Goal: Task Accomplishment & Management: Manage account settings

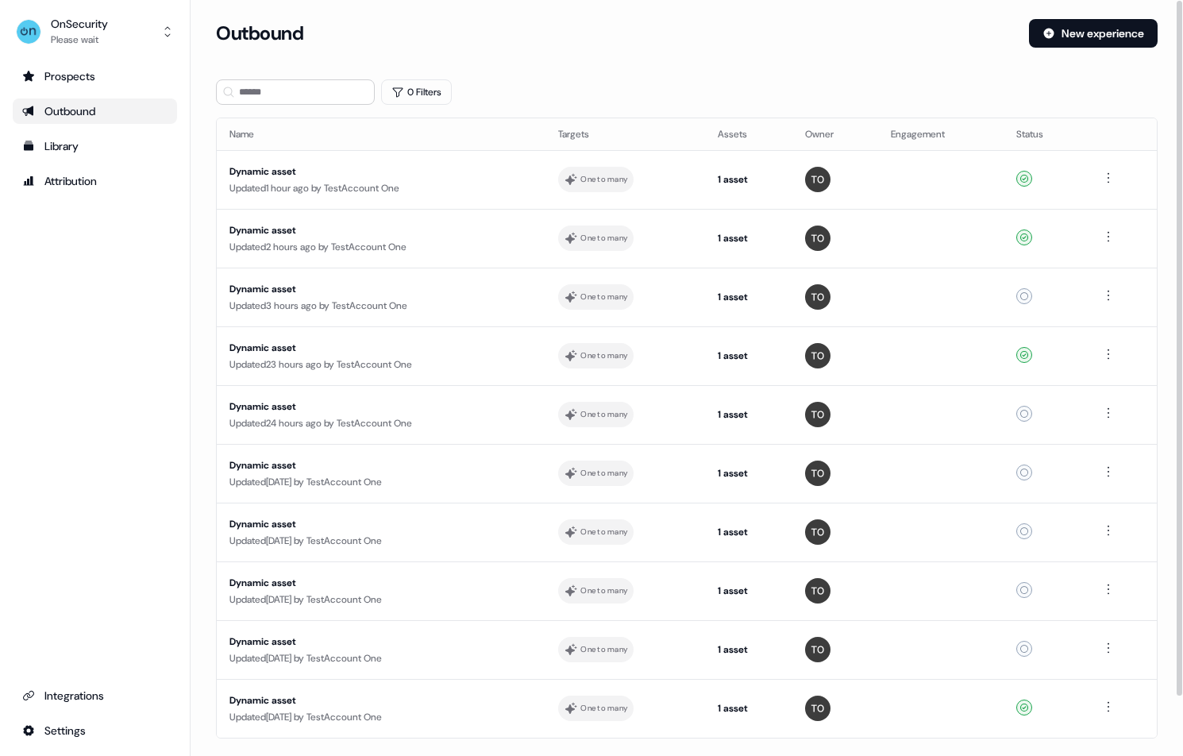
click at [72, 110] on div "Outbound" at bounding box center [94, 111] width 145 height 16
click at [264, 184] on div "Updated 1 hour ago by TestAccount One" at bounding box center [381, 188] width 303 height 16
click at [411, 364] on div "Updated 23 hours ago by TestAccount One" at bounding box center [381, 365] width 303 height 16
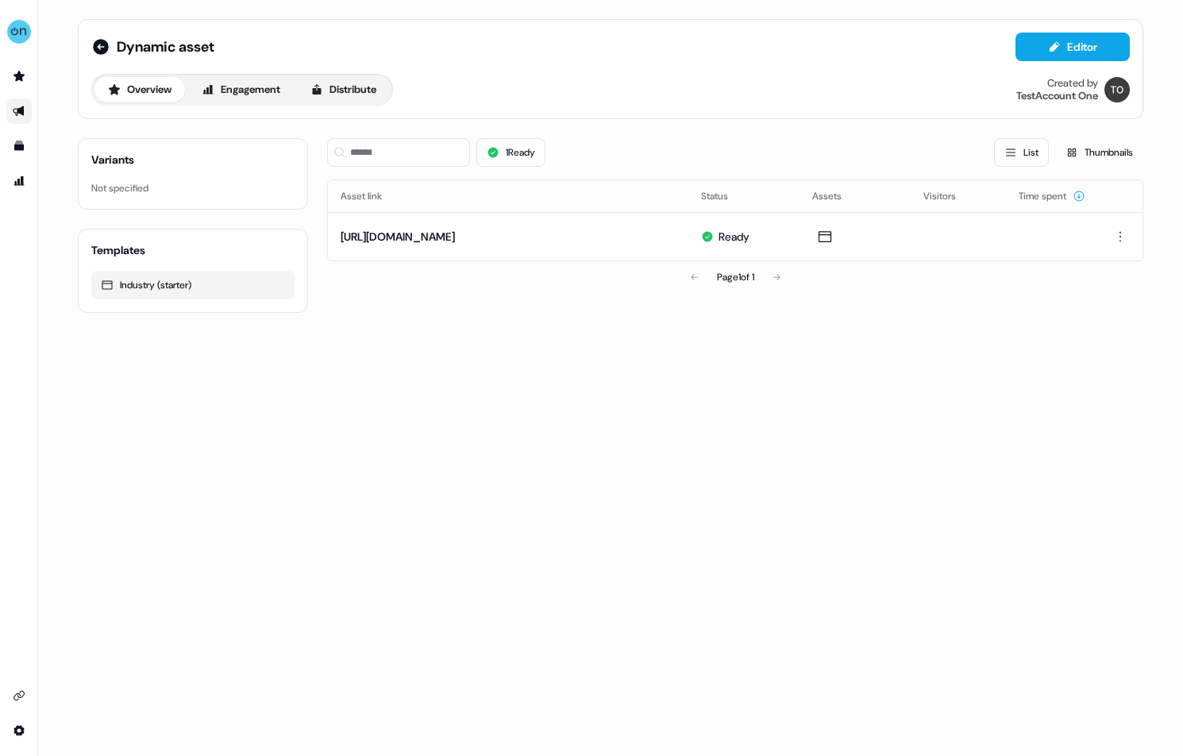
click at [416, 408] on div "Dynamic asset Editor Overview Engagement Distribute Created by TestAccount One …" at bounding box center [610, 378] width 1145 height 756
drag, startPoint x: 13, startPoint y: 110, endPoint x: 95, endPoint y: 92, distance: 83.6
click at [13, 110] on icon "Go to outbound experience" at bounding box center [19, 111] width 13 height 13
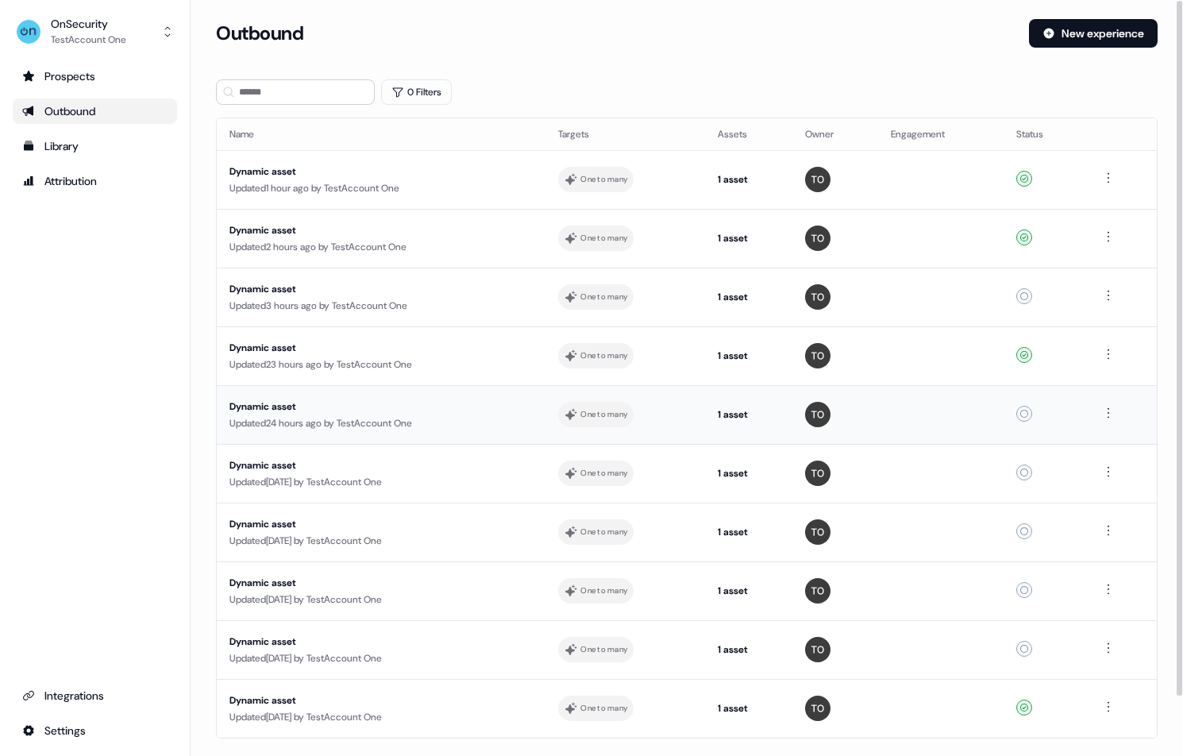
click at [365, 425] on div "Updated 24 hours ago by TestAccount One" at bounding box center [381, 423] width 303 height 16
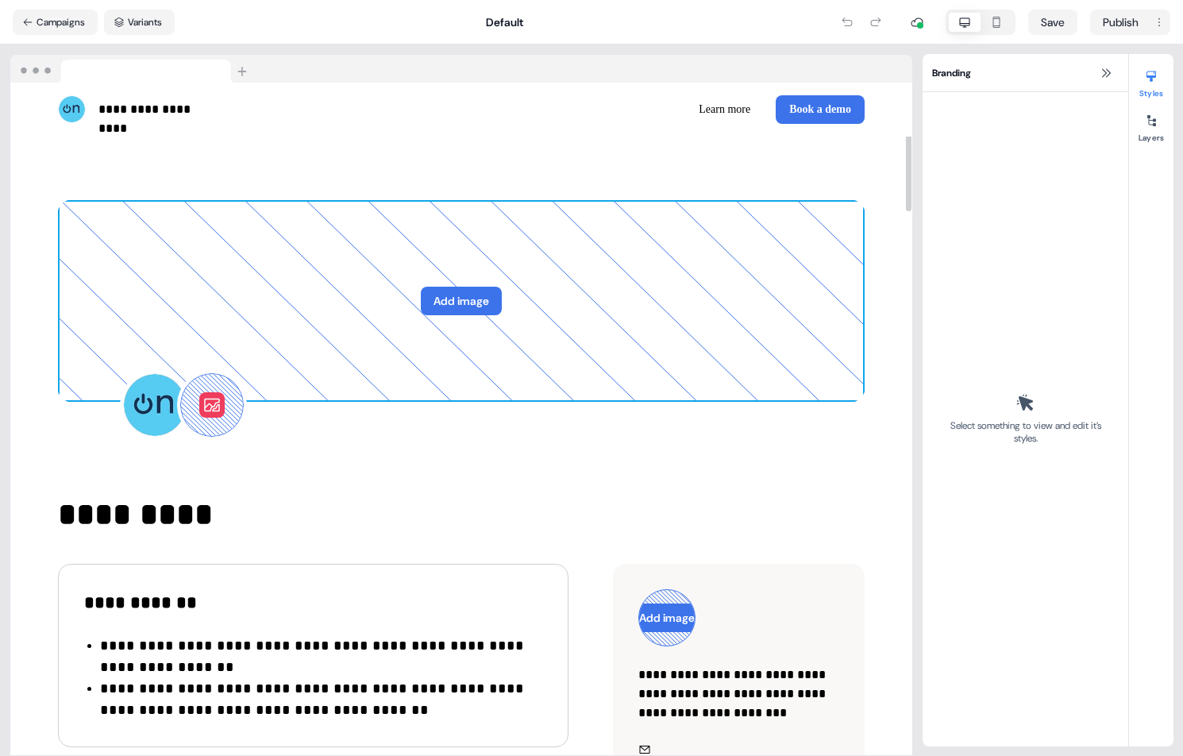
drag, startPoint x: 461, startPoint y: 222, endPoint x: 504, endPoint y: 86, distance: 142.7
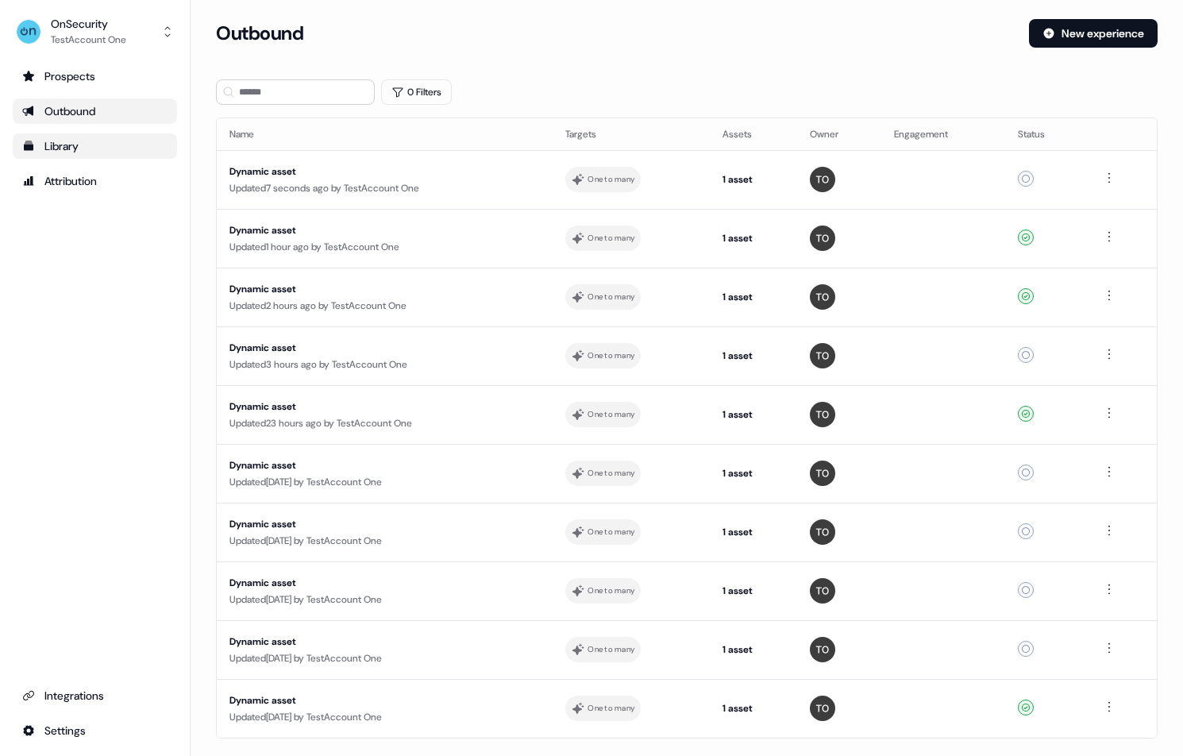
click at [81, 146] on div "Library" at bounding box center [94, 146] width 145 height 16
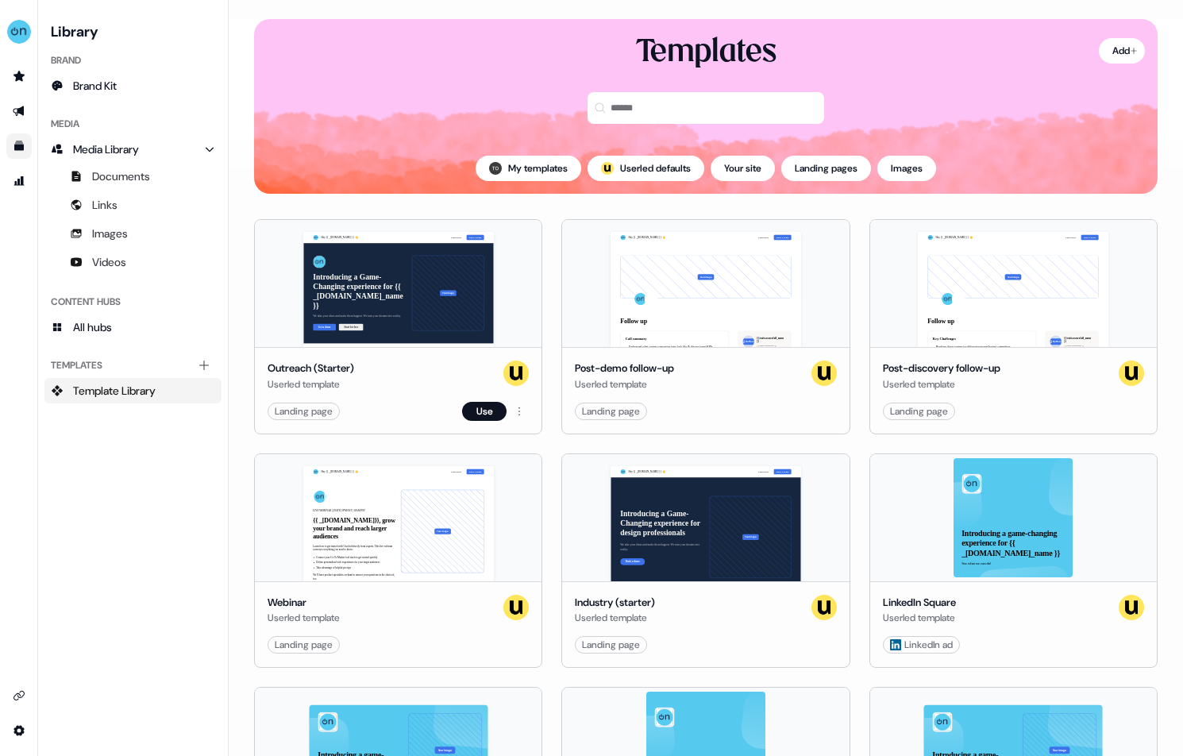
click at [394, 376] on div "Outreach (Starter) Userled template" at bounding box center [398, 377] width 261 height 32
click at [16, 109] on icon "Go to outbound experience" at bounding box center [18, 111] width 11 height 10
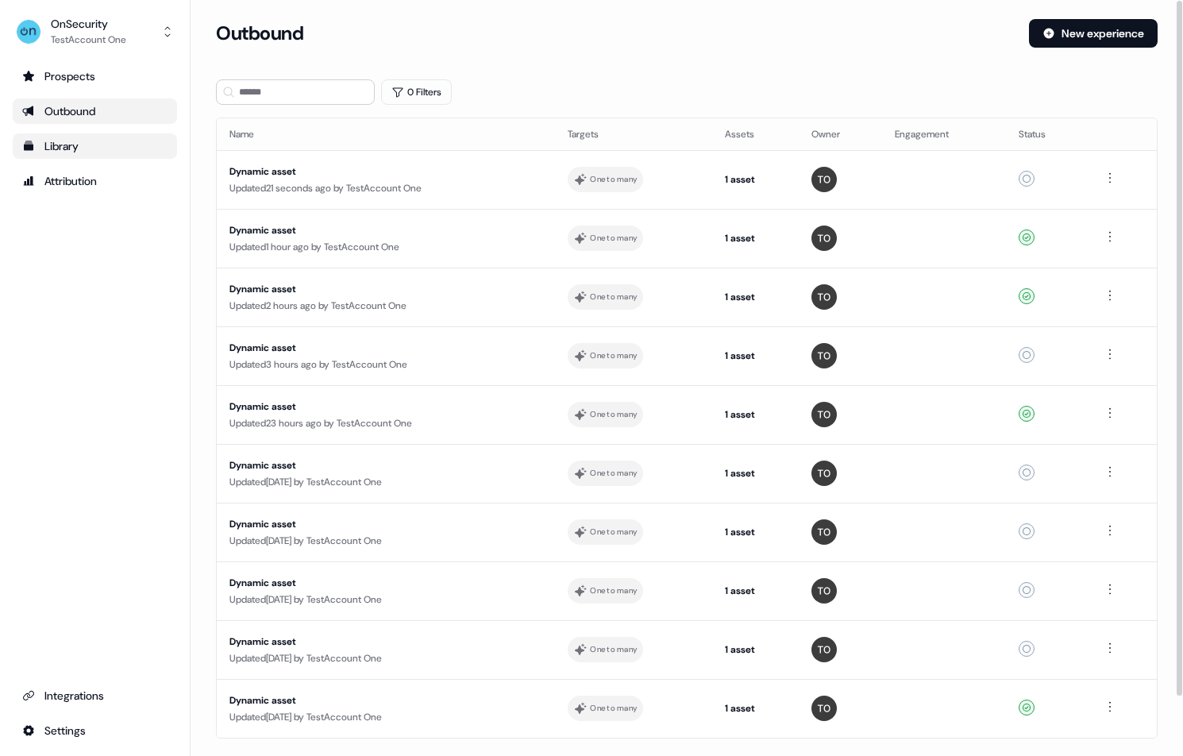
click at [863, 29] on div "Outbound" at bounding box center [616, 33] width 801 height 29
drag, startPoint x: 920, startPoint y: 26, endPoint x: 909, endPoint y: 33, distance: 13.5
click at [920, 26] on div "Outbound" at bounding box center [616, 33] width 801 height 29
click at [53, 721] on html "For the best experience switch devices to a bigger screen. Go to [DOMAIN_NAME] …" at bounding box center [591, 378] width 1183 height 756
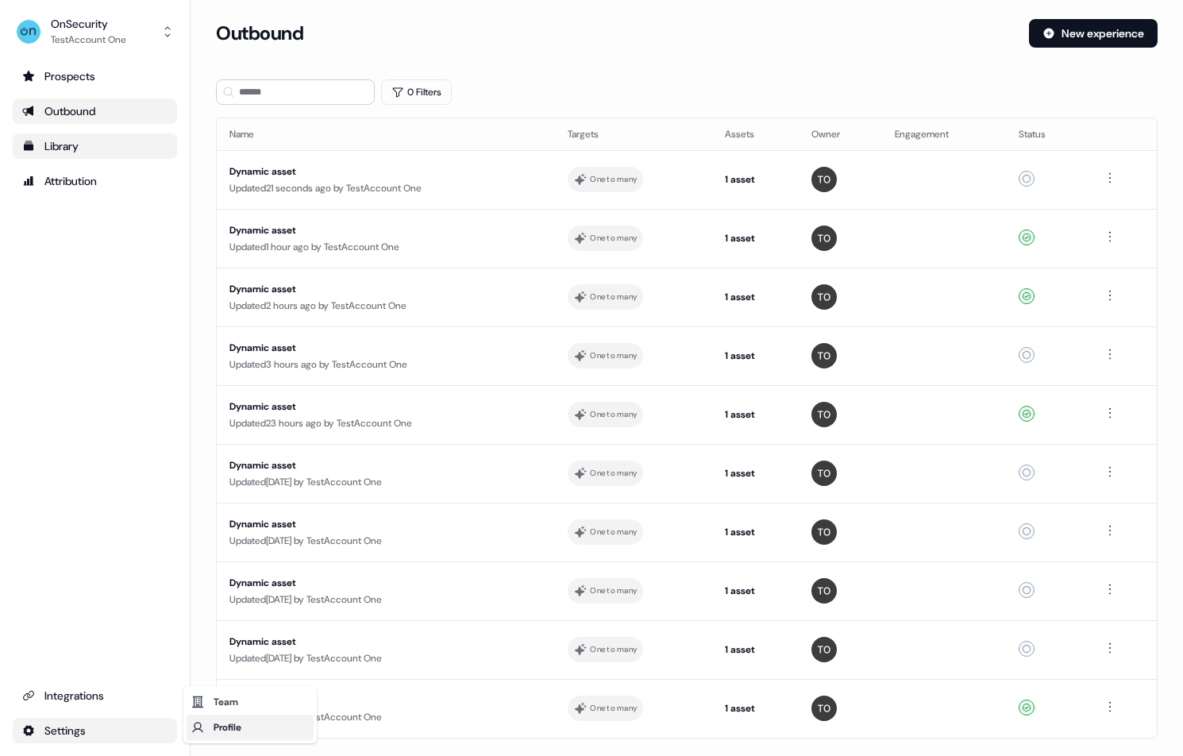
click at [236, 720] on div "Profile" at bounding box center [250, 727] width 127 height 25
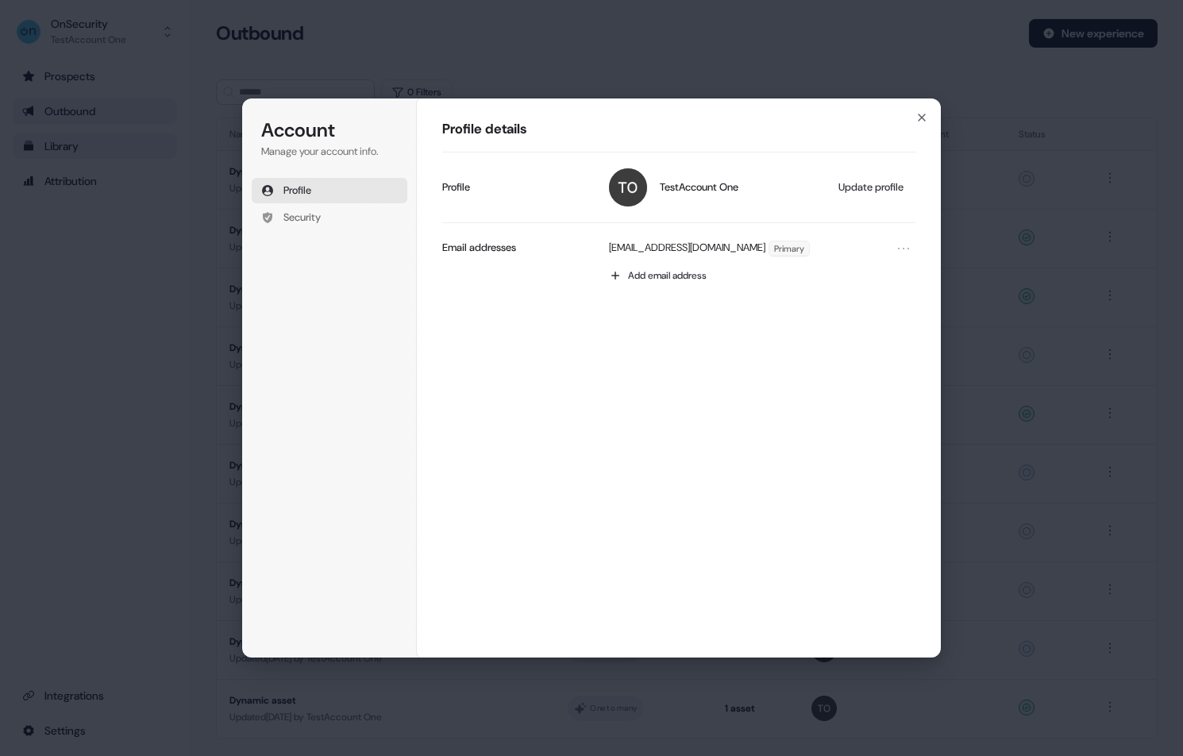
click at [565, 398] on div "Profile details TestAccount One Update profile Profile [EMAIL_ADDRESS][DOMAIN_N…" at bounding box center [679, 378] width 525 height 561
click at [658, 270] on span "Add email address" at bounding box center [667, 275] width 79 height 13
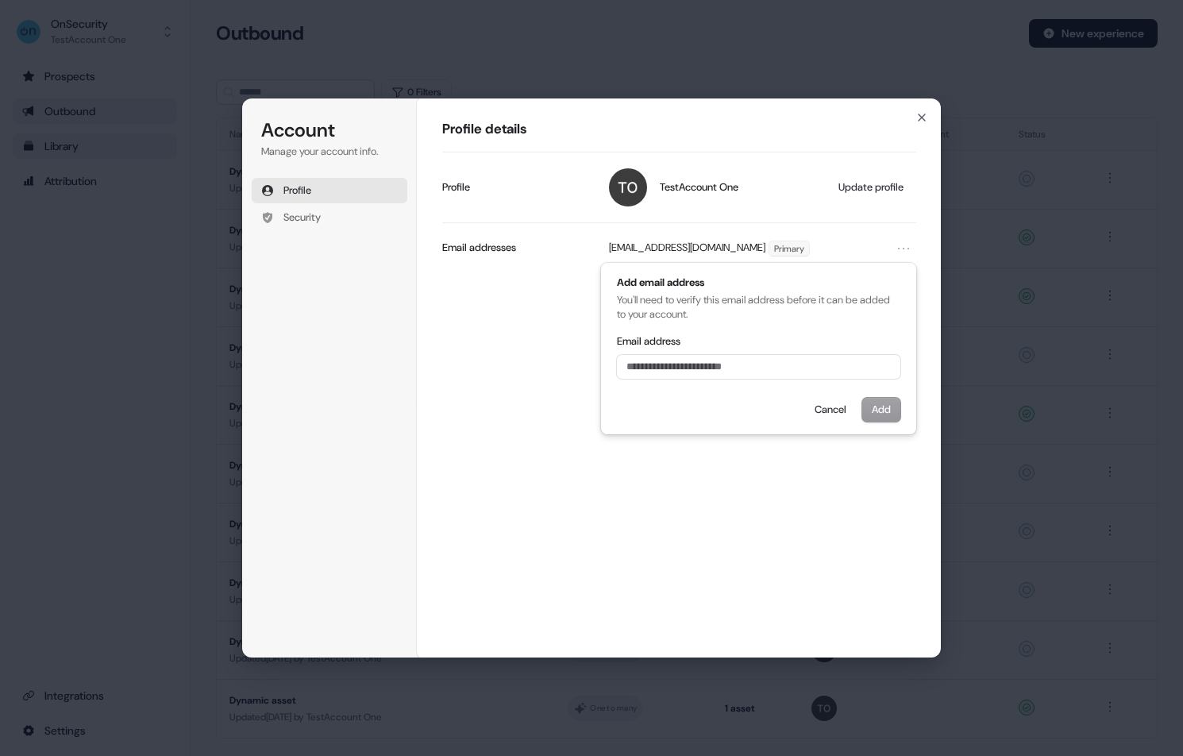
drag, startPoint x: 604, startPoint y: 243, endPoint x: 794, endPoint y: 407, distance: 251.2
click at [757, 245] on div "[EMAIL_ADDRESS][DOMAIN_NAME] Primary" at bounding box center [758, 248] width 315 height 25
copy p "[EMAIL_ADDRESS][DOMAIN_NAME]"
click at [699, 375] on input "Email address" at bounding box center [759, 367] width 284 height 24
paste input "**********"
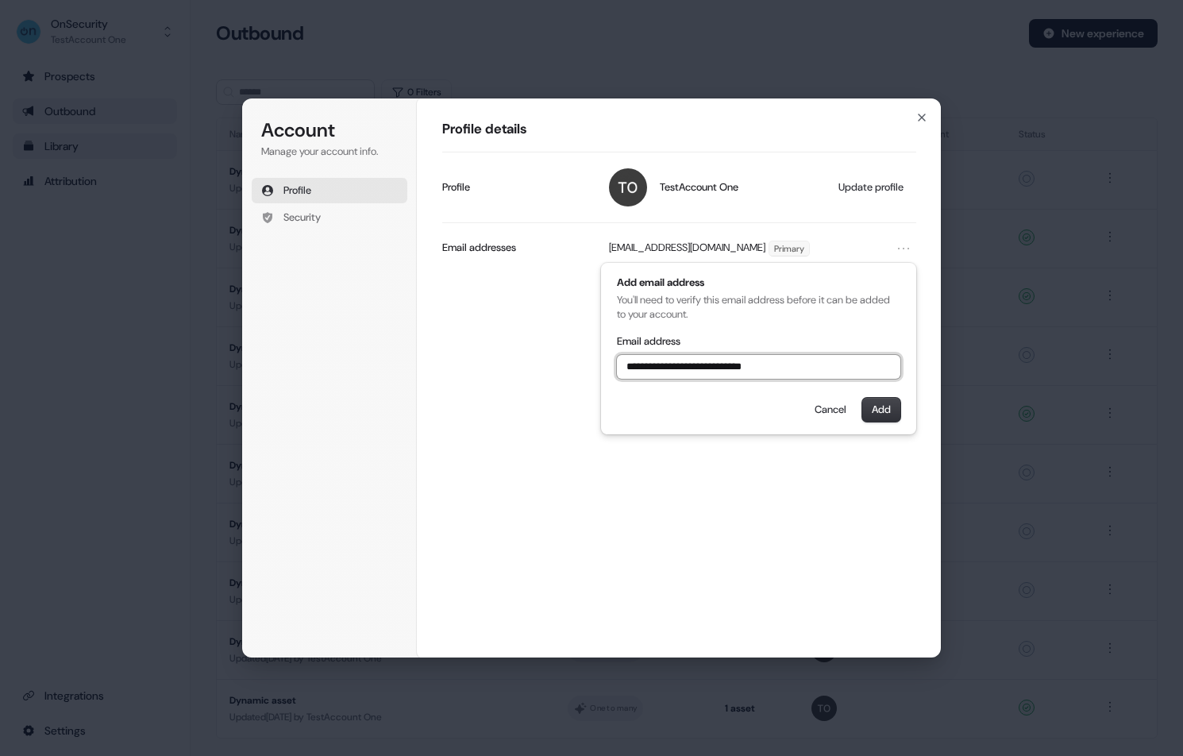
click at [685, 367] on input "**********" at bounding box center [759, 367] width 284 height 24
click at [886, 408] on button "Add" at bounding box center [882, 410] width 38 height 24
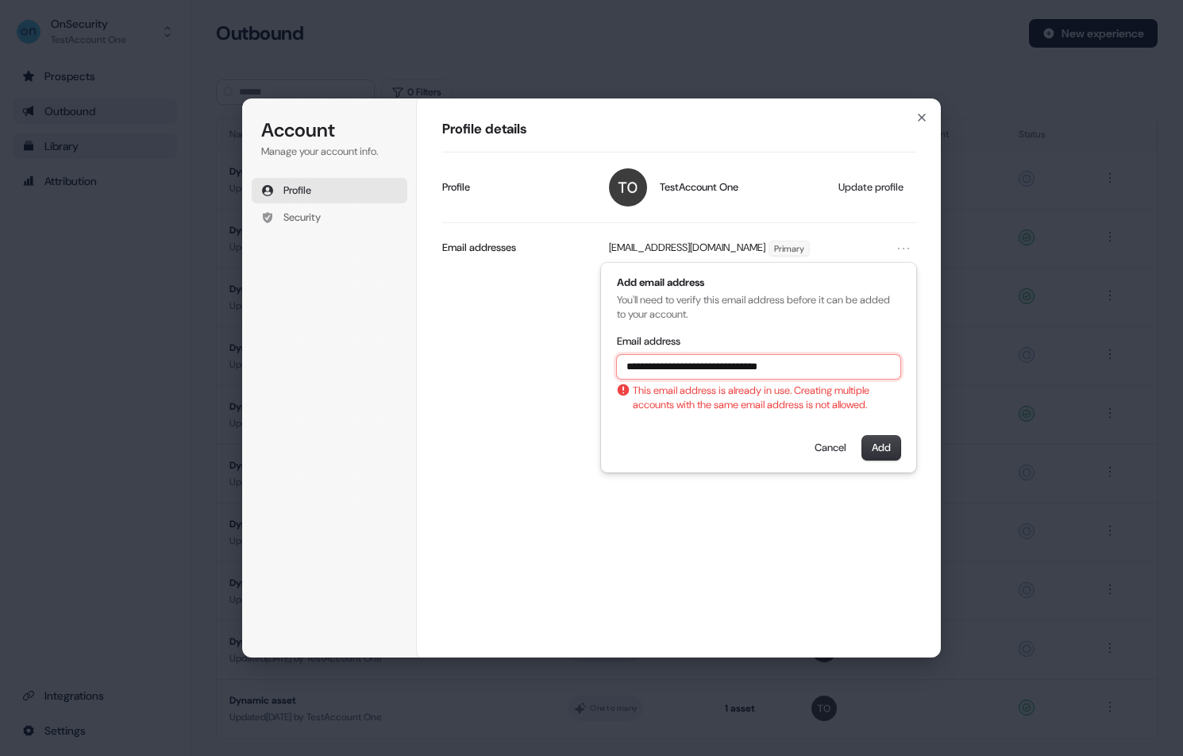
click at [709, 367] on input "**********" at bounding box center [759, 367] width 284 height 24
click at [889, 449] on button "Add" at bounding box center [882, 448] width 38 height 24
click at [722, 369] on input "**********" at bounding box center [759, 367] width 284 height 24
click at [883, 440] on button "Add" at bounding box center [882, 448] width 38 height 24
click at [718, 364] on input "**********" at bounding box center [759, 367] width 284 height 24
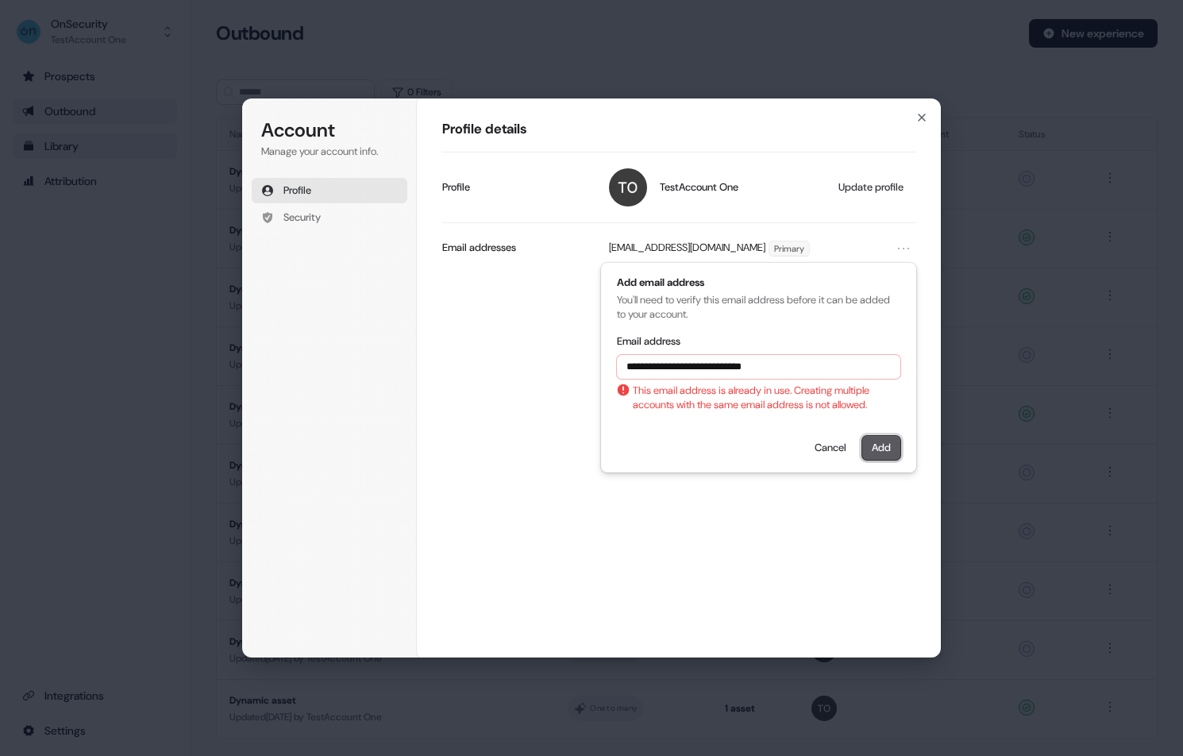
click at [884, 446] on button "Add" at bounding box center [882, 448] width 38 height 24
type input "**********"
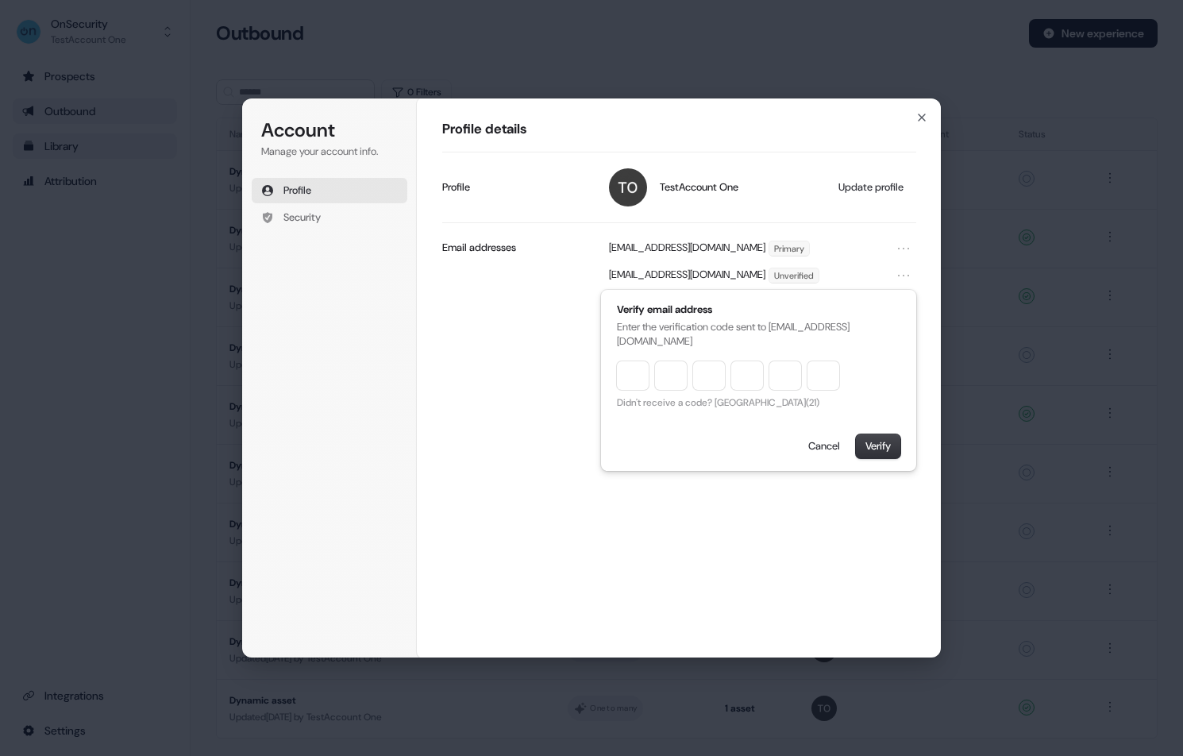
click at [632, 387] on input "Enter verification code" at bounding box center [728, 375] width 222 height 29
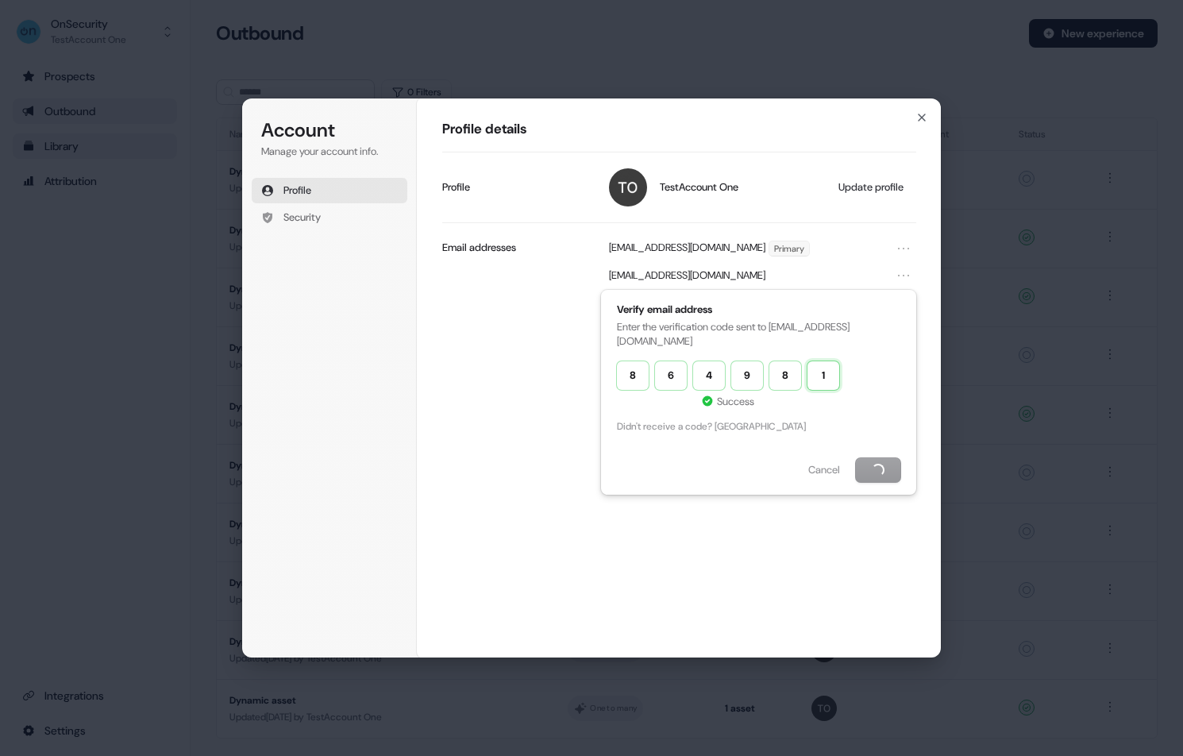
type input "******"
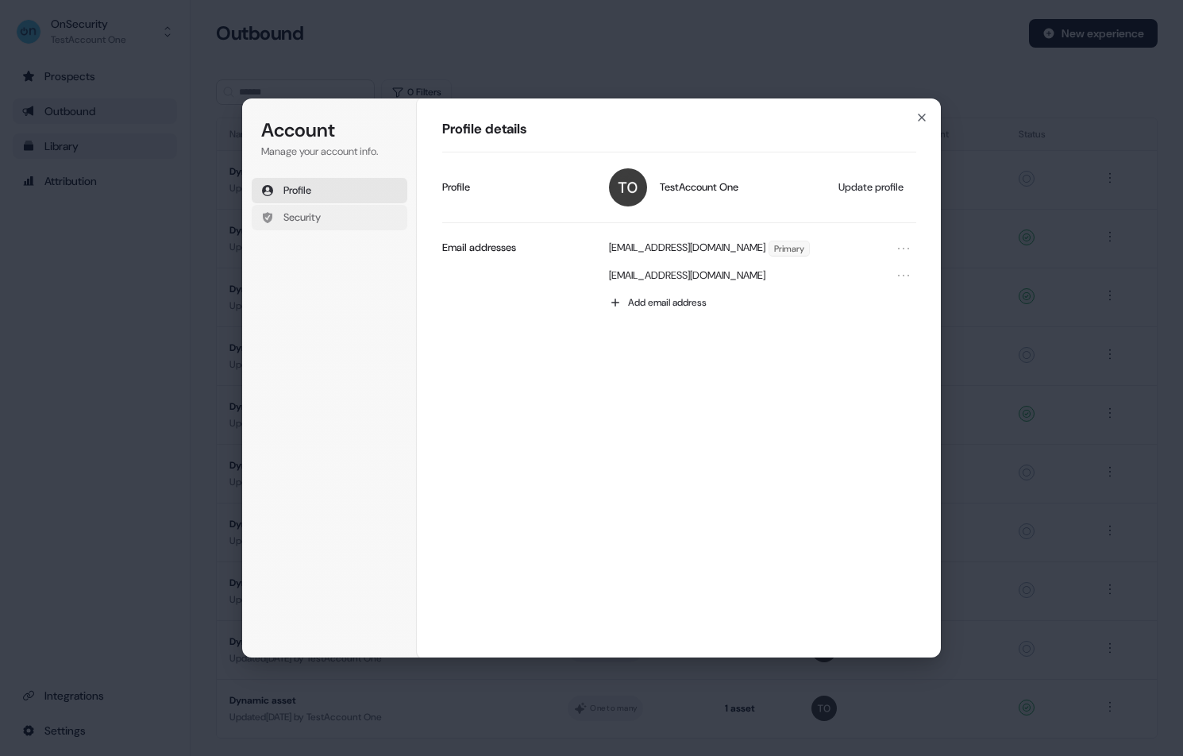
click at [298, 213] on span "Security" at bounding box center [302, 217] width 37 height 14
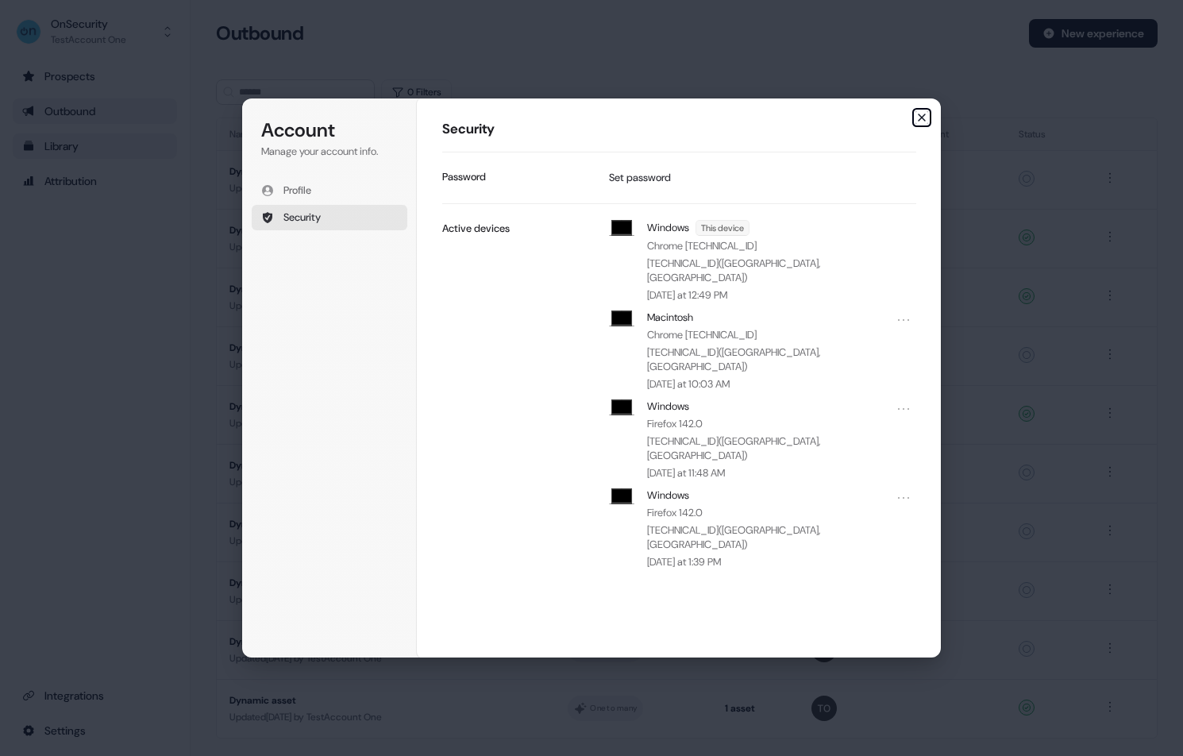
click at [923, 118] on icon "button" at bounding box center [922, 117] width 13 height 13
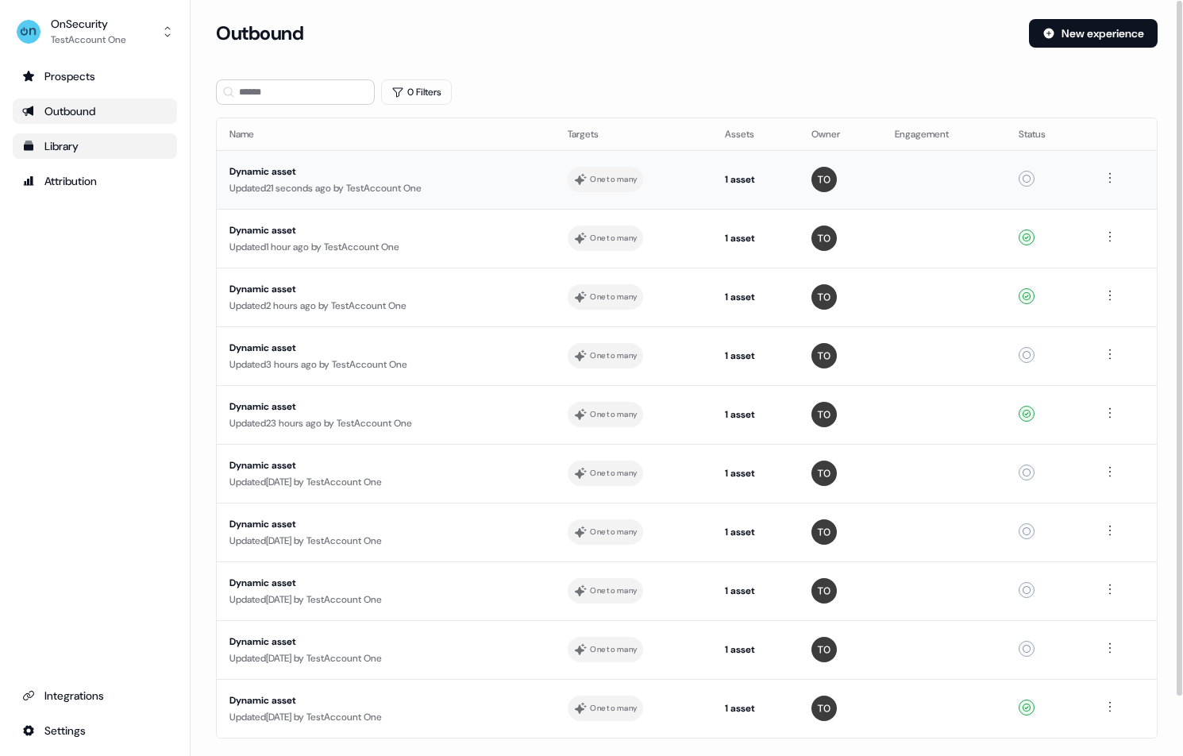
click at [405, 182] on div "Updated 21 seconds ago by TestAccount One" at bounding box center [386, 188] width 313 height 16
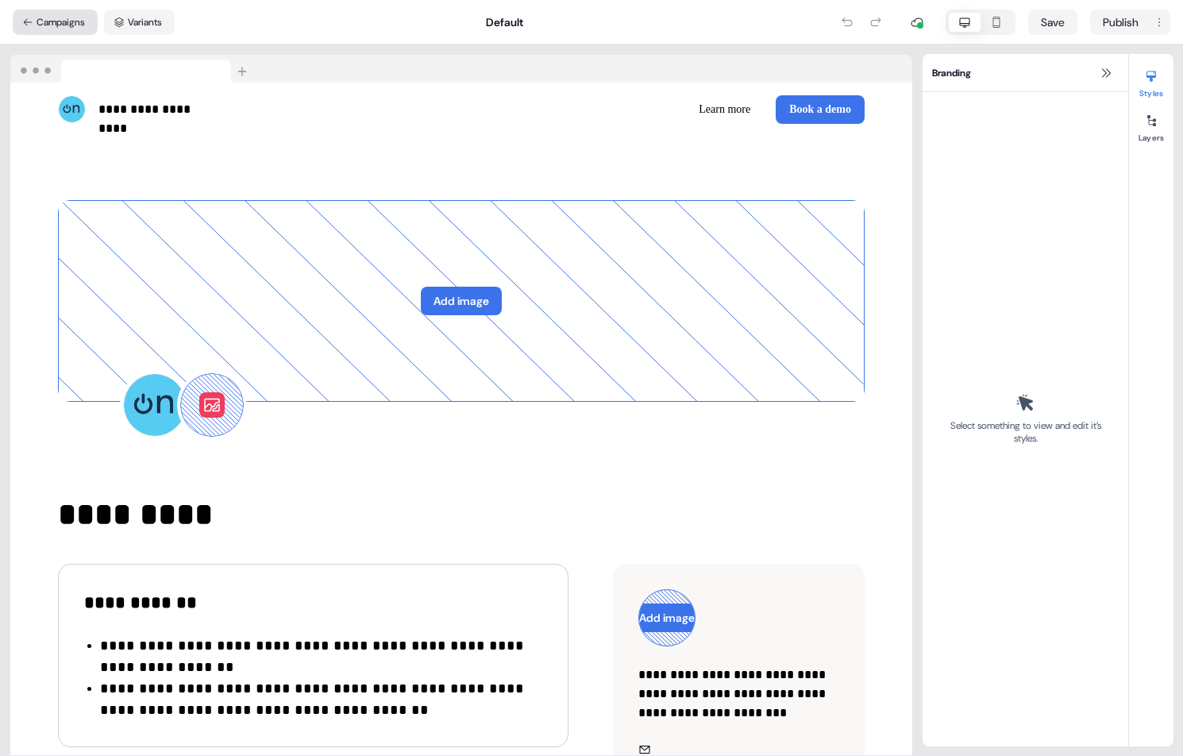
click at [47, 25] on button "Campaigns" at bounding box center [55, 22] width 85 height 25
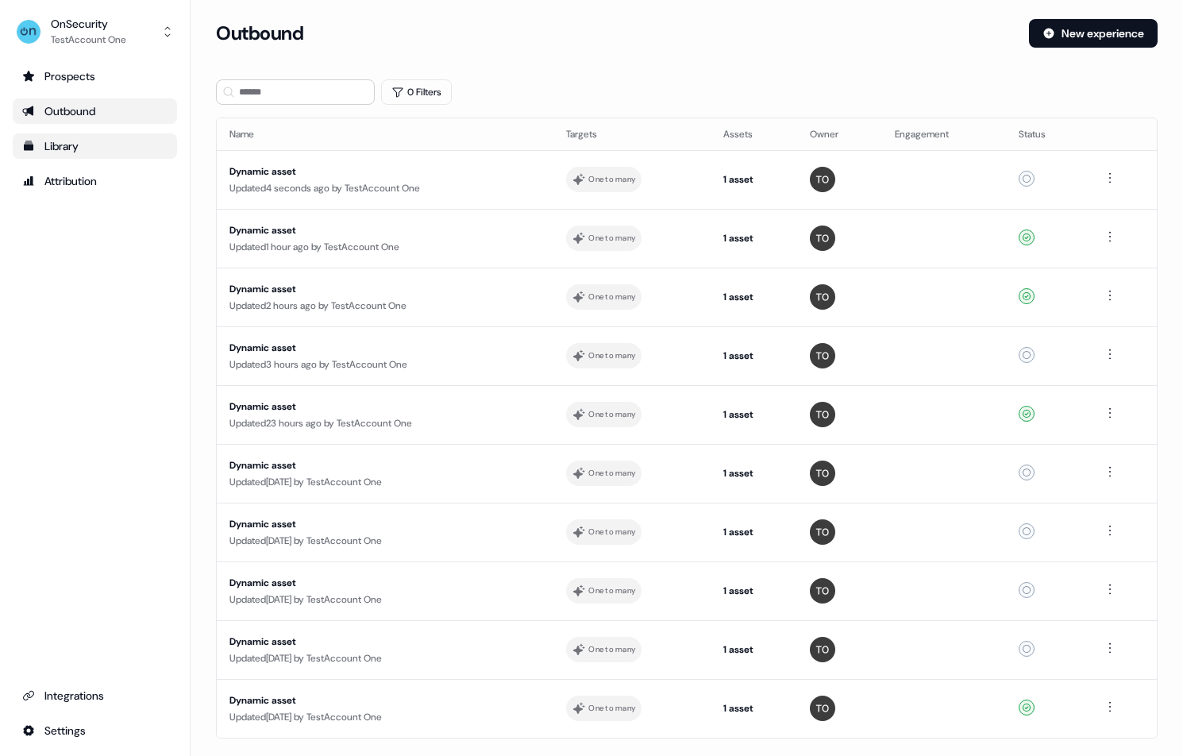
click at [70, 146] on div "Library" at bounding box center [94, 146] width 145 height 16
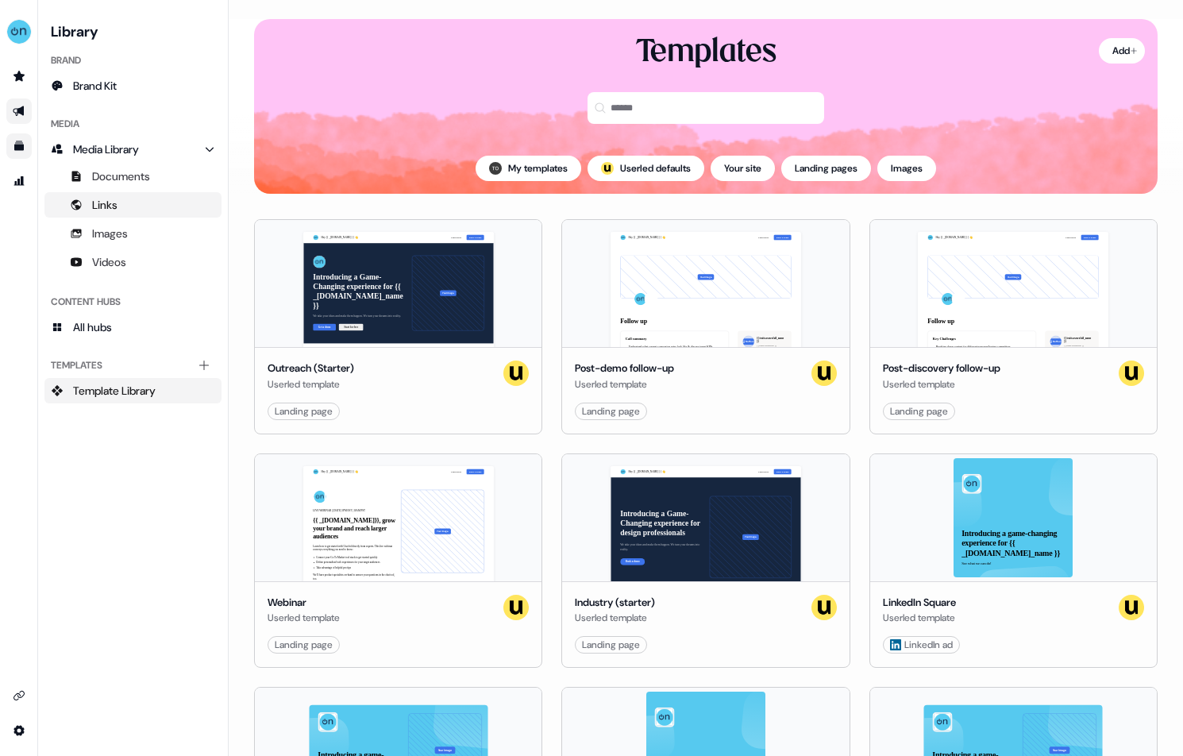
click at [81, 203] on icon "Main" at bounding box center [76, 205] width 13 height 13
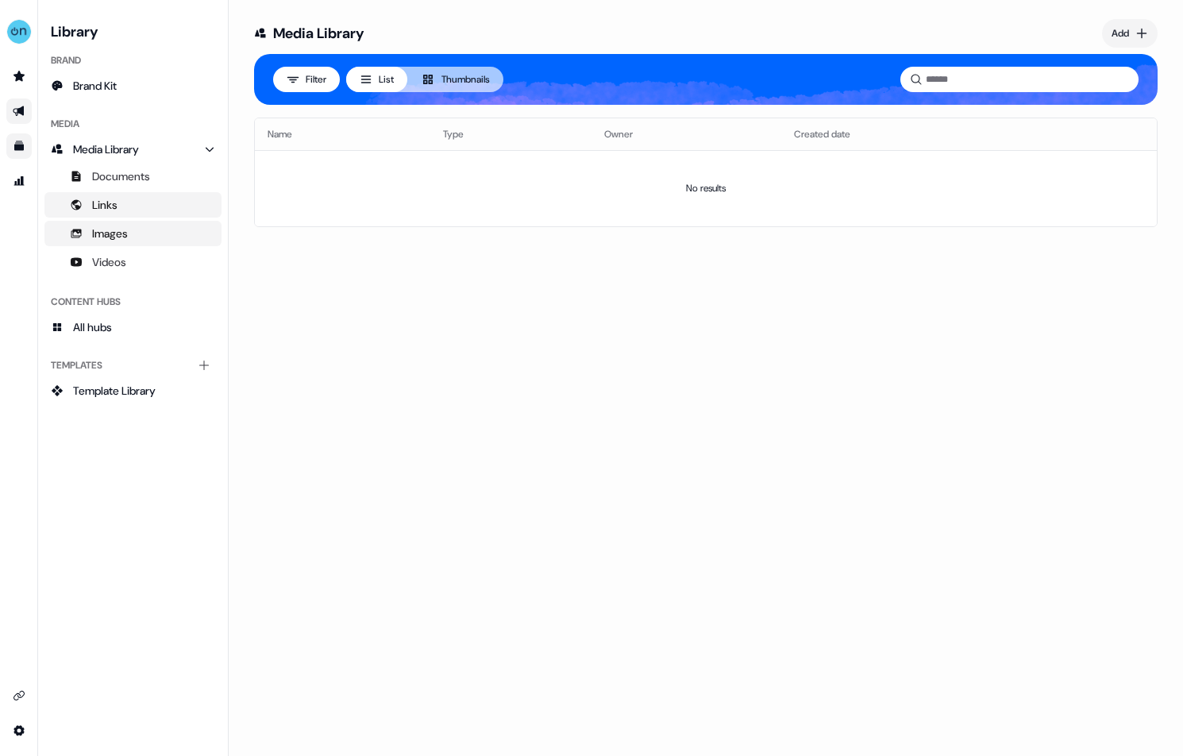
click at [114, 231] on span "Images" at bounding box center [110, 234] width 36 height 16
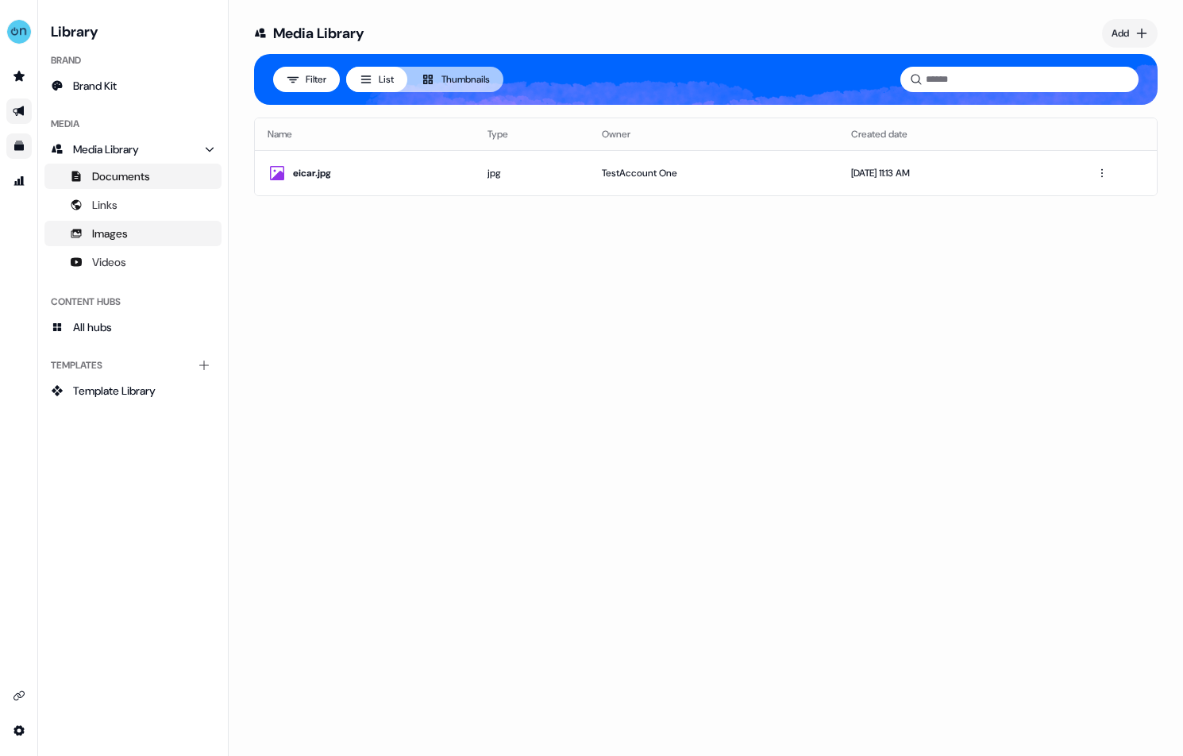
click at [134, 176] on span "Documents" at bounding box center [121, 176] width 58 height 16
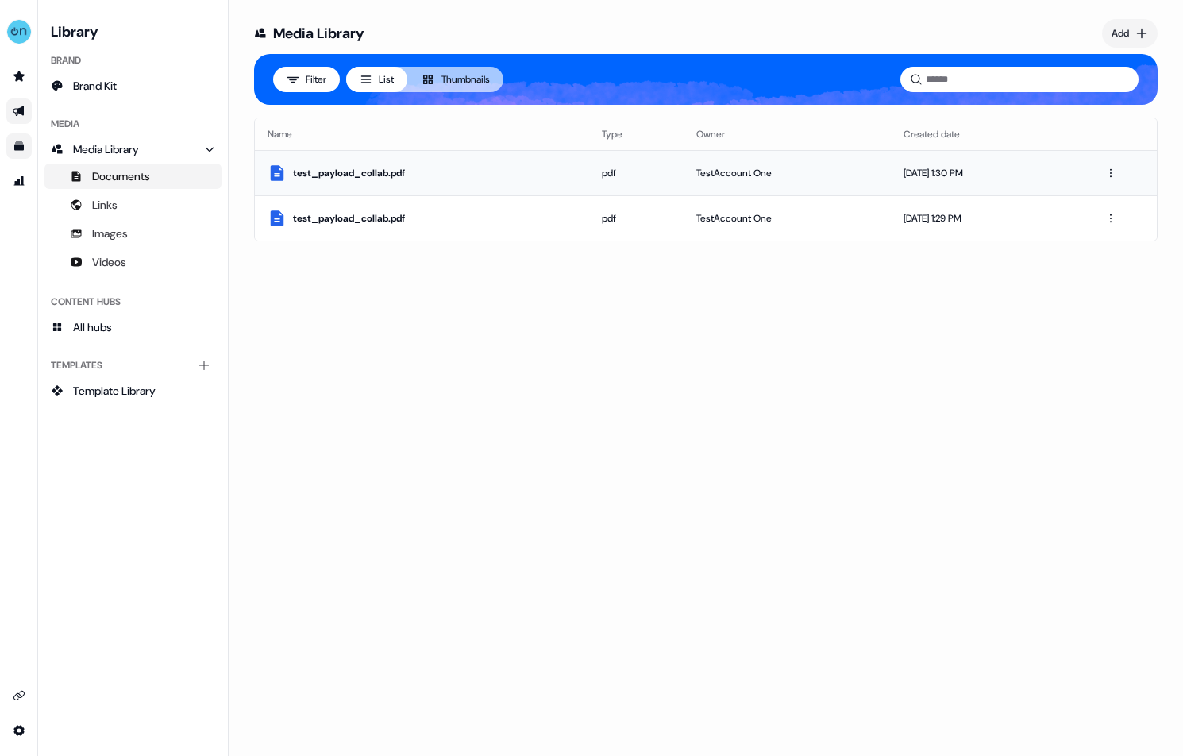
click at [342, 178] on div "test_payload_collab.pdf" at bounding box center [435, 173] width 284 height 16
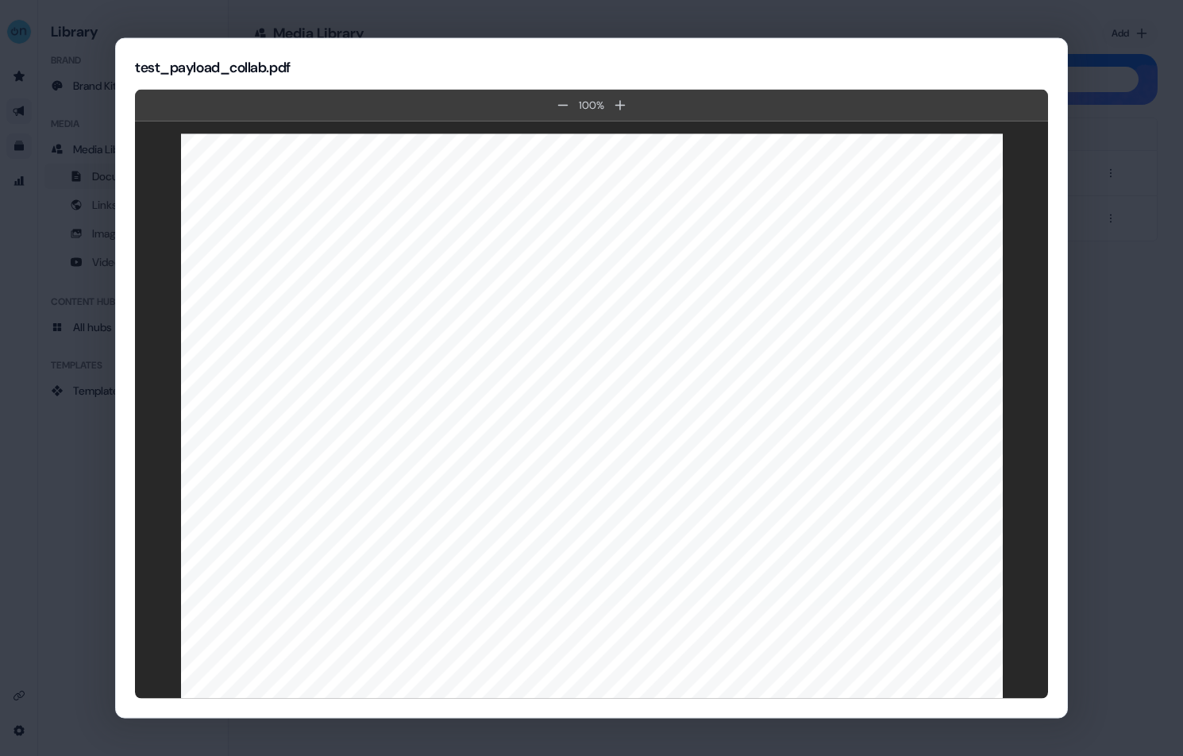
click at [380, 318] on link at bounding box center [603, 317] width 646 height 28
click at [335, 330] on link at bounding box center [603, 317] width 646 height 28
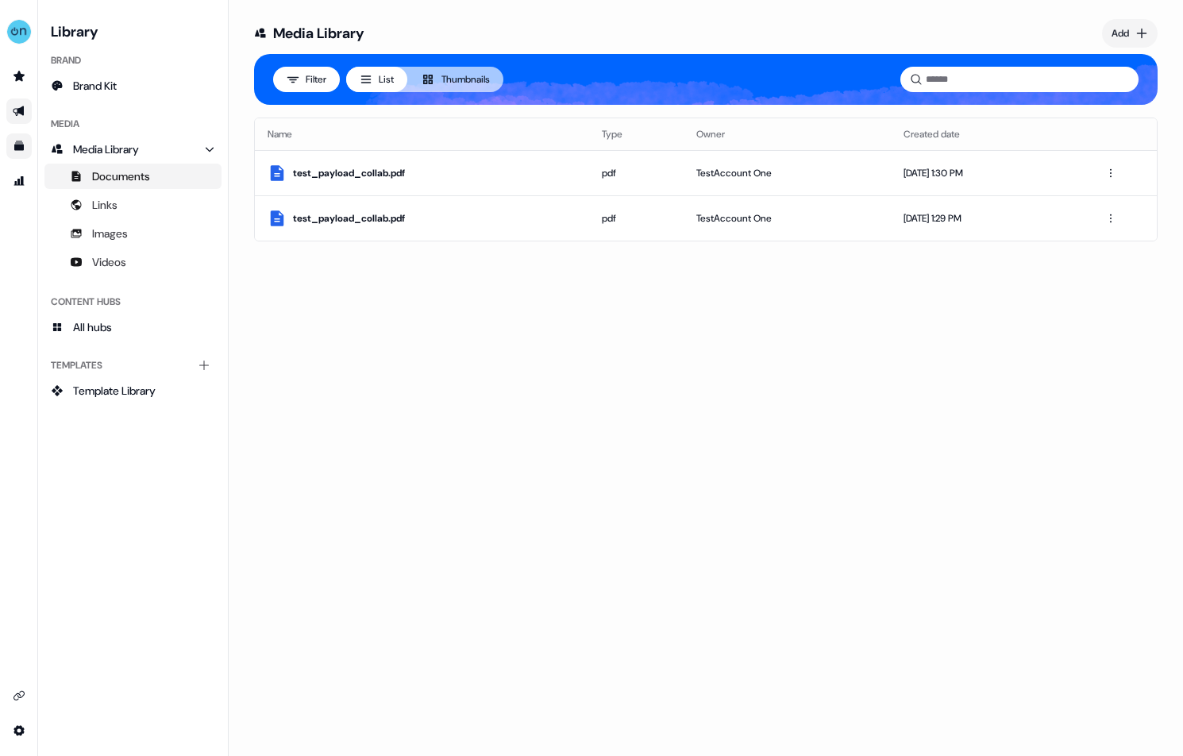
click at [17, 99] on link "Go to outbound experience" at bounding box center [18, 110] width 25 height 25
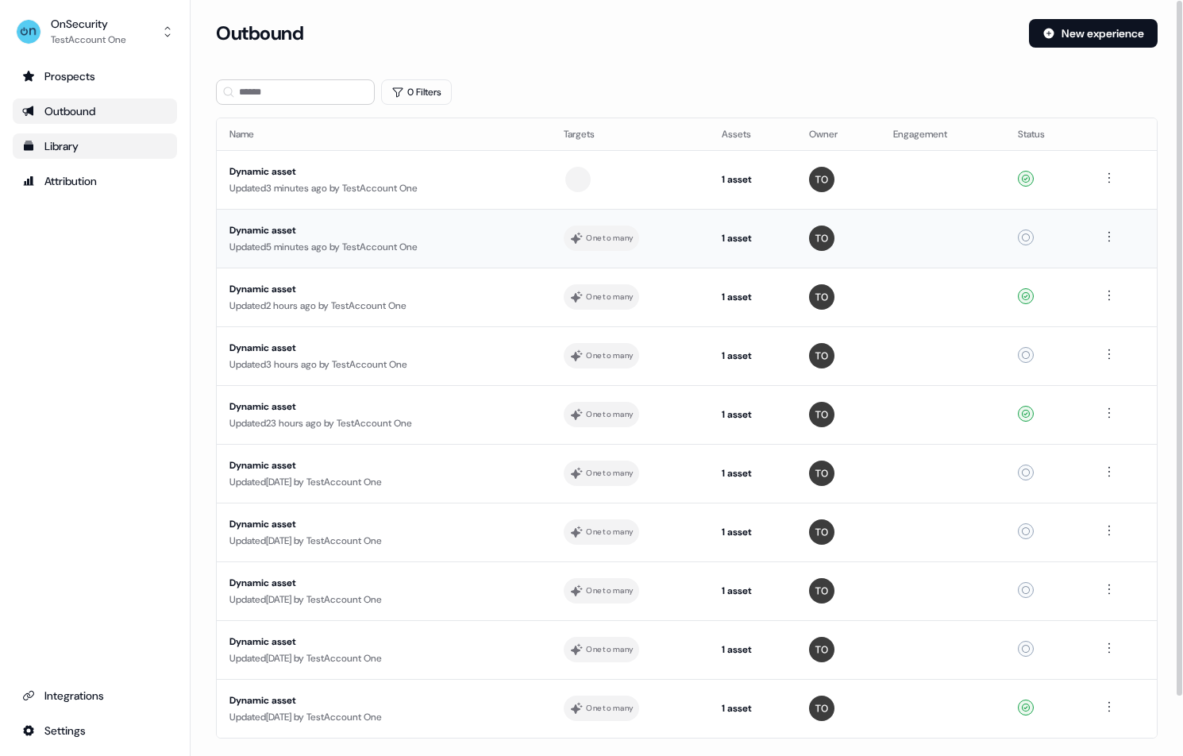
click at [423, 243] on div "Updated 5 minutes ago by TestAccount One" at bounding box center [384, 247] width 309 height 16
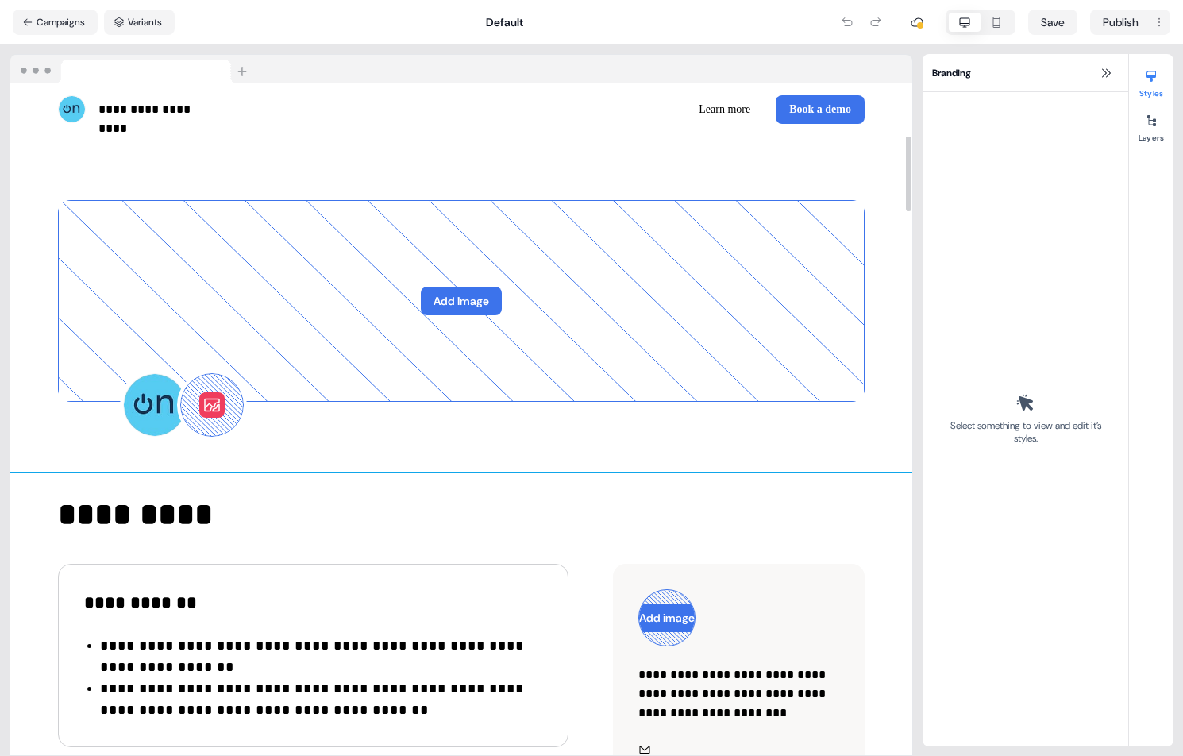
drag, startPoint x: 530, startPoint y: 431, endPoint x: 23, endPoint y: 400, distance: 507.6
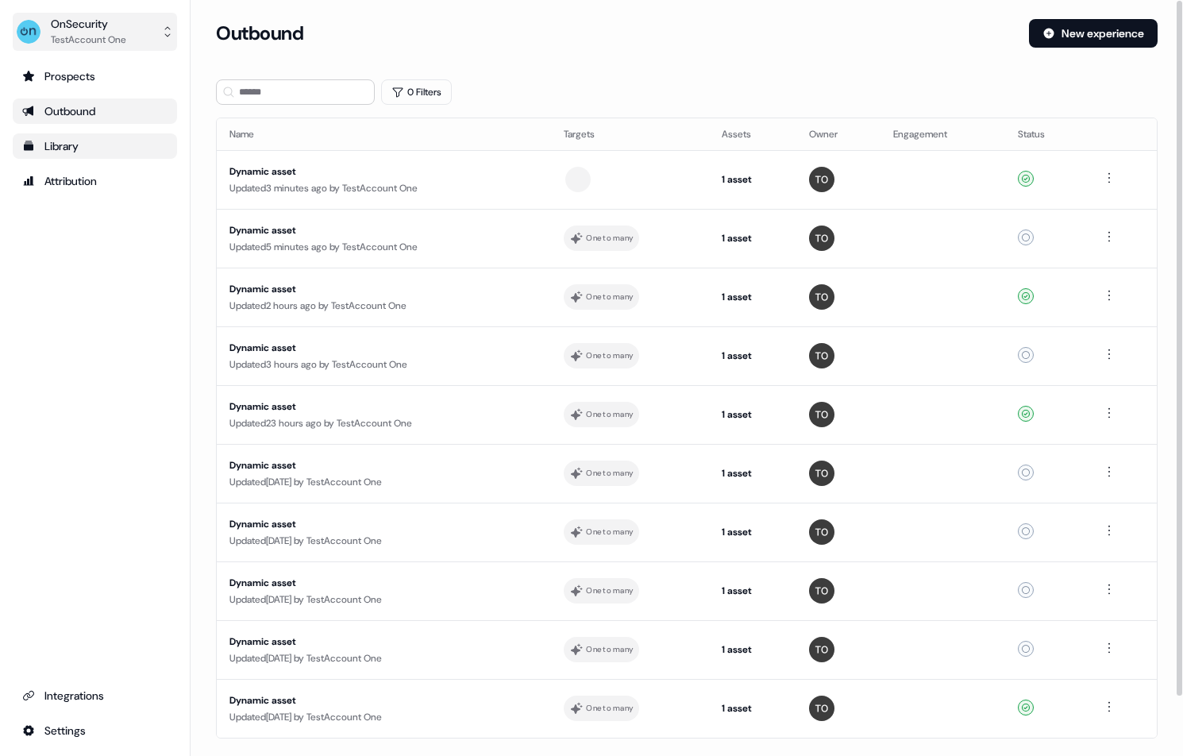
click at [103, 17] on div "OnSecurity" at bounding box center [88, 24] width 75 height 16
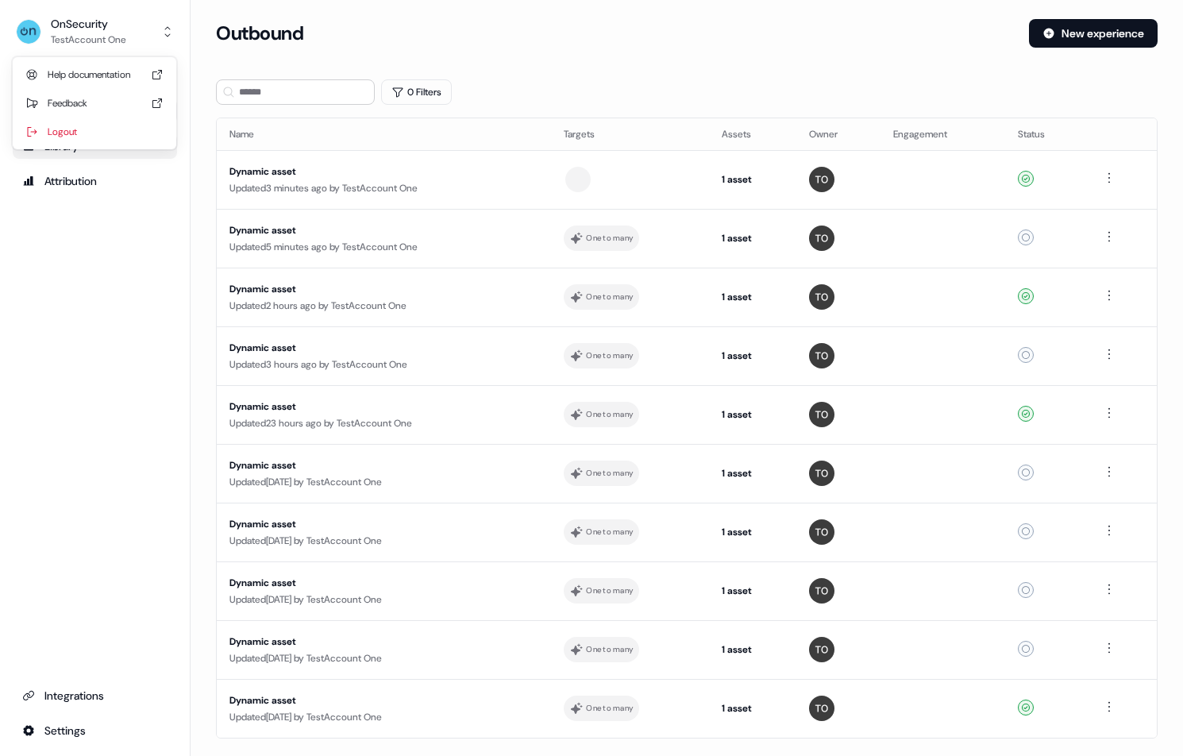
click at [62, 134] on div "Logout" at bounding box center [94, 132] width 151 height 29
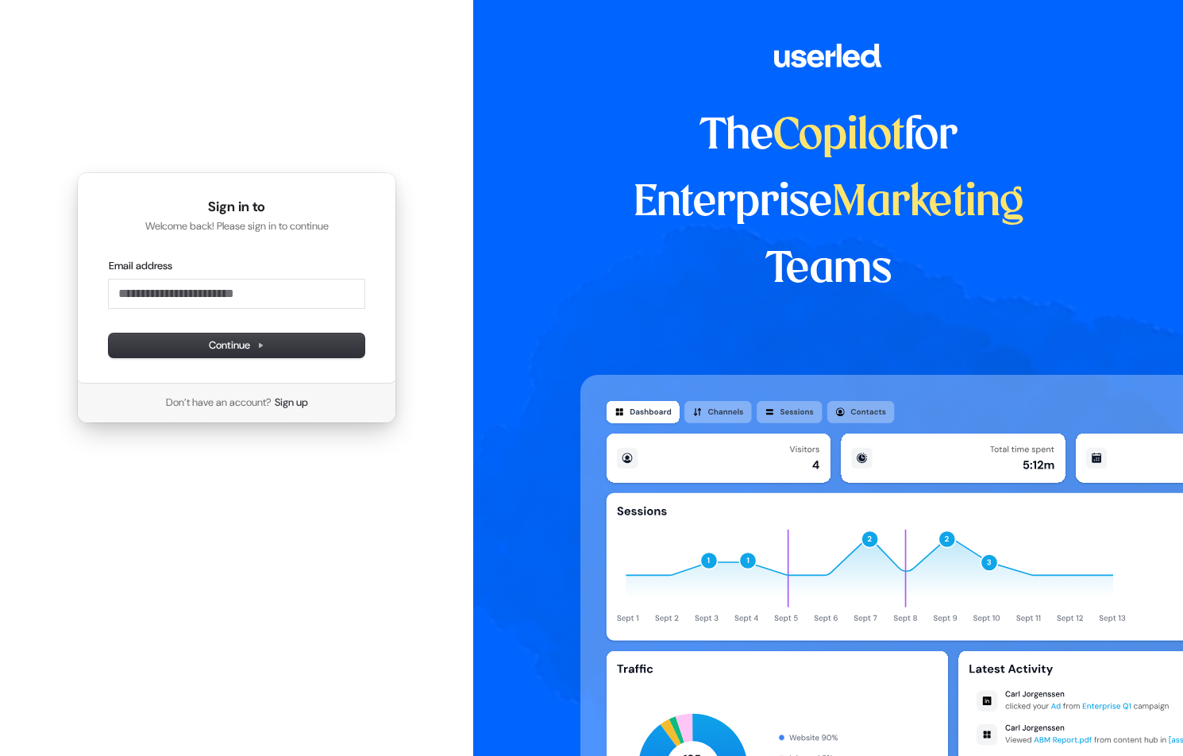
click at [235, 312] on form "Email address Password Continue" at bounding box center [237, 308] width 256 height 98
click at [215, 301] on input "Email address" at bounding box center [237, 294] width 256 height 29
type input "**********"
click at [281, 348] on button "Continue" at bounding box center [237, 346] width 256 height 24
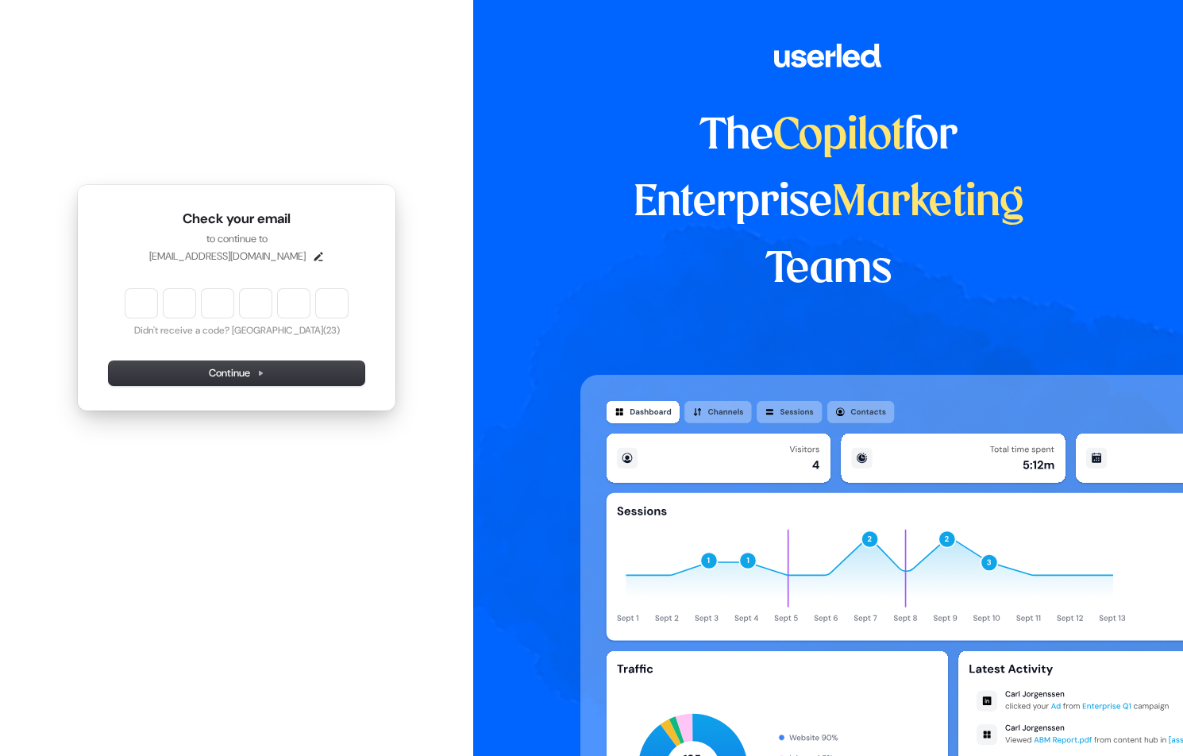
click at [137, 302] on input "Enter verification code" at bounding box center [236, 303] width 222 height 29
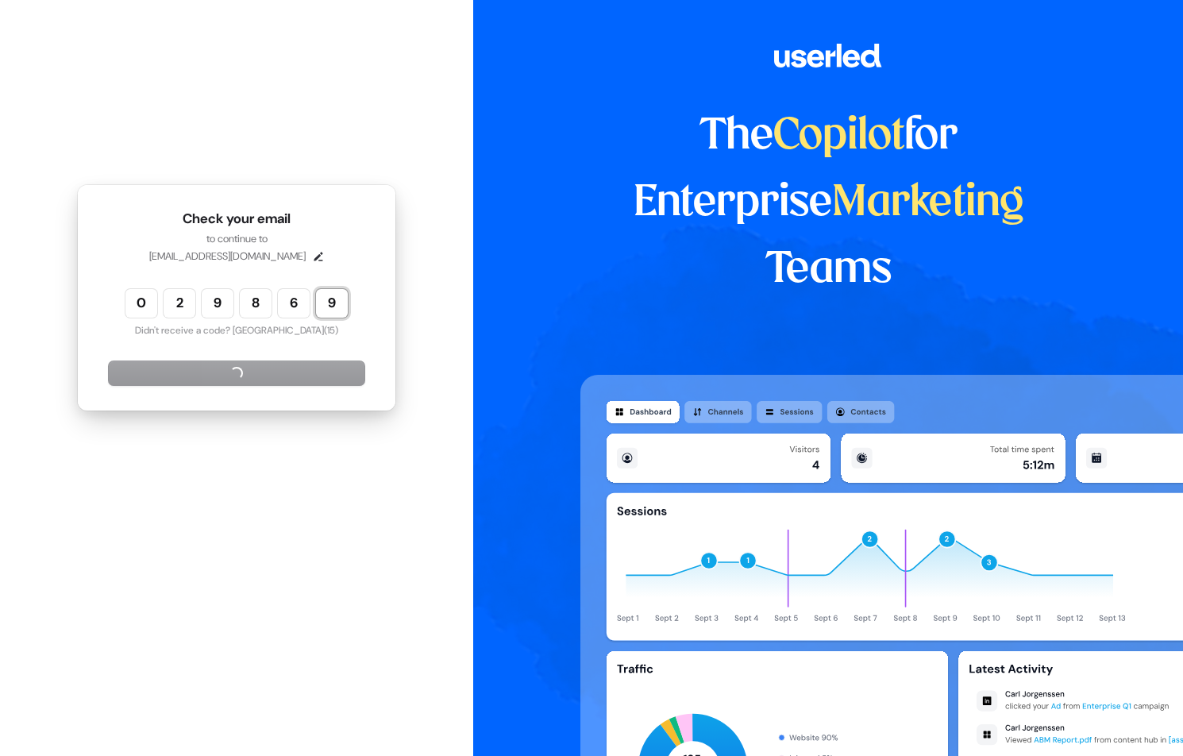
type input "******"
